Goal: Task Accomplishment & Management: Manage account settings

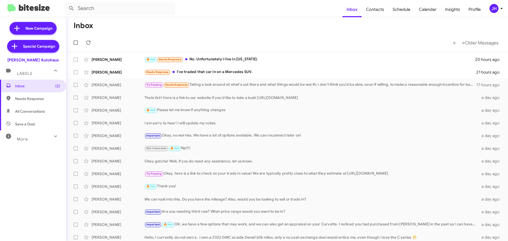
click at [492, 8] on div "JH" at bounding box center [494, 8] width 9 height 9
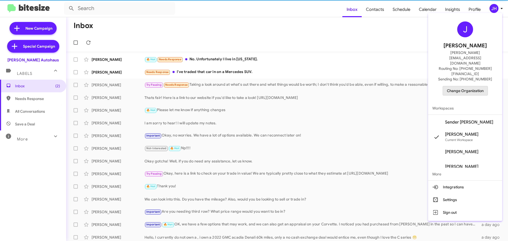
click at [470, 86] on span "Change Organization" at bounding box center [465, 90] width 37 height 9
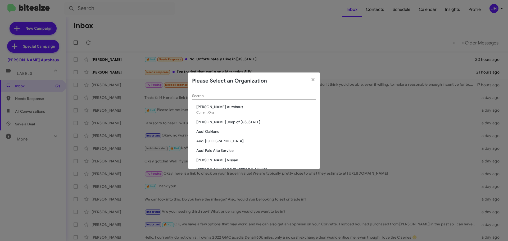
click at [205, 95] on input "Search" at bounding box center [254, 96] width 124 height 4
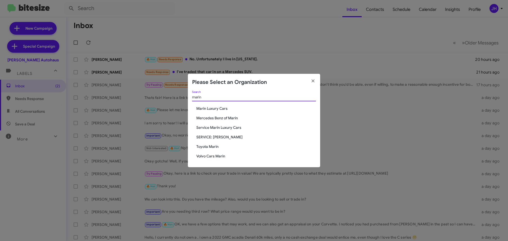
type input "marin"
click at [207, 146] on span "Toyota Marin" at bounding box center [256, 146] width 120 height 5
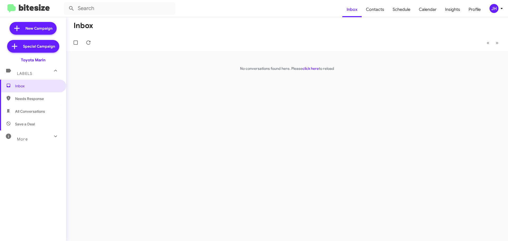
click at [487, 9] on button "JH" at bounding box center [493, 8] width 17 height 9
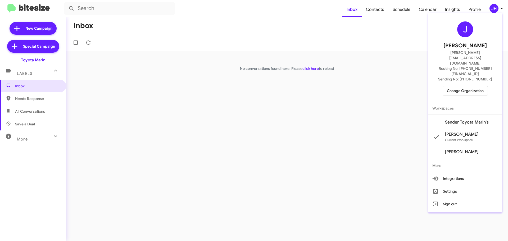
click at [469, 120] on span "Sender Toyota Marin's" at bounding box center [467, 122] width 44 height 5
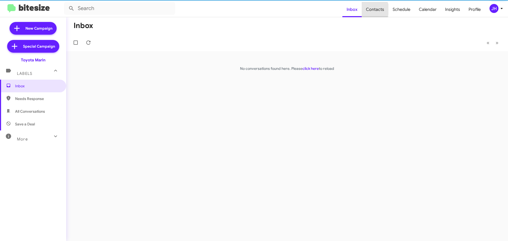
click at [373, 10] on span "Contacts" at bounding box center [375, 9] width 27 height 15
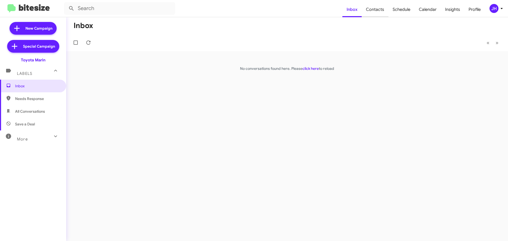
type input "in:groups"
